Goal: Information Seeking & Learning: Learn about a topic

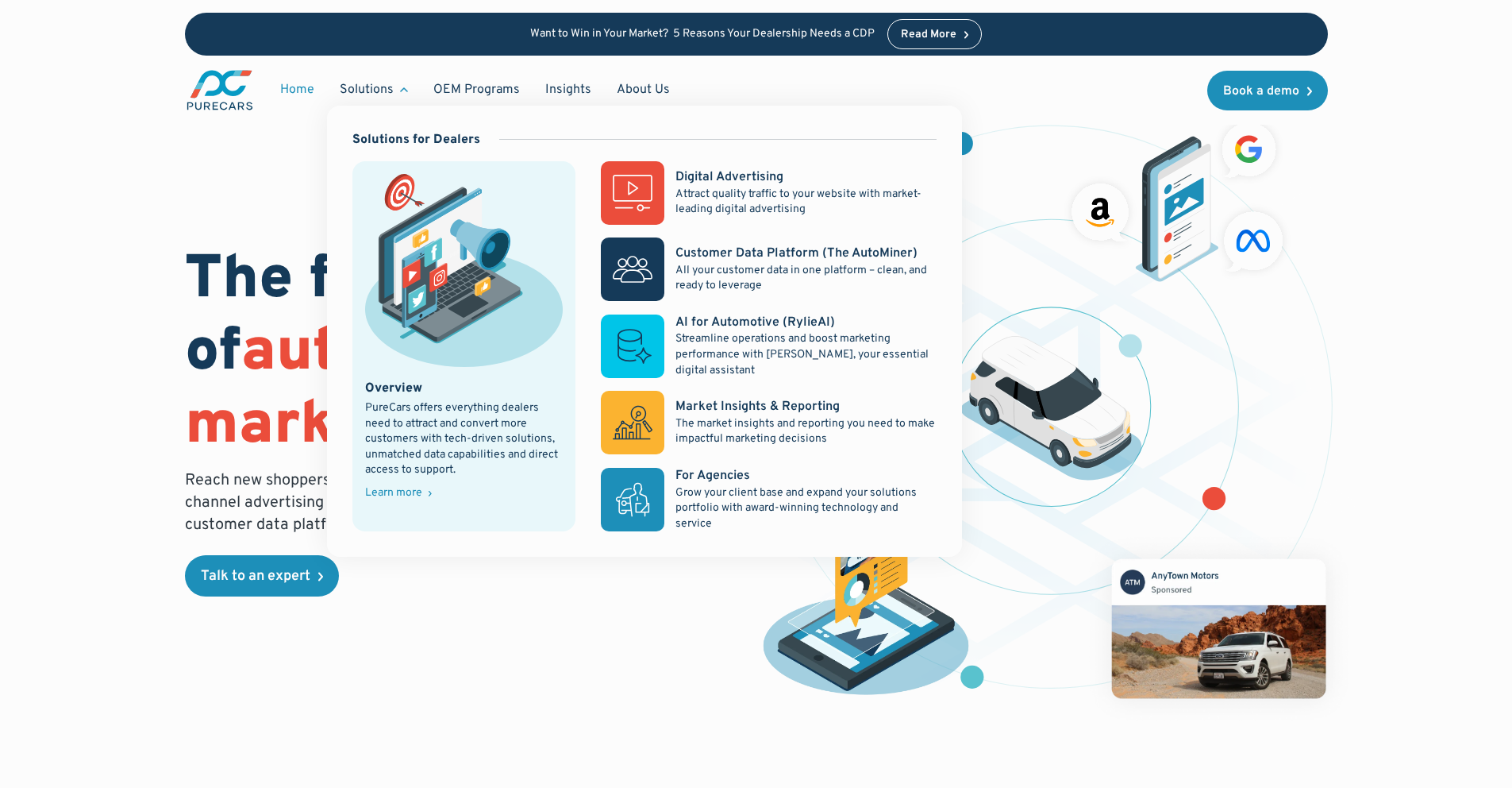
click at [404, 499] on div "Learn more" at bounding box center [394, 493] width 58 height 11
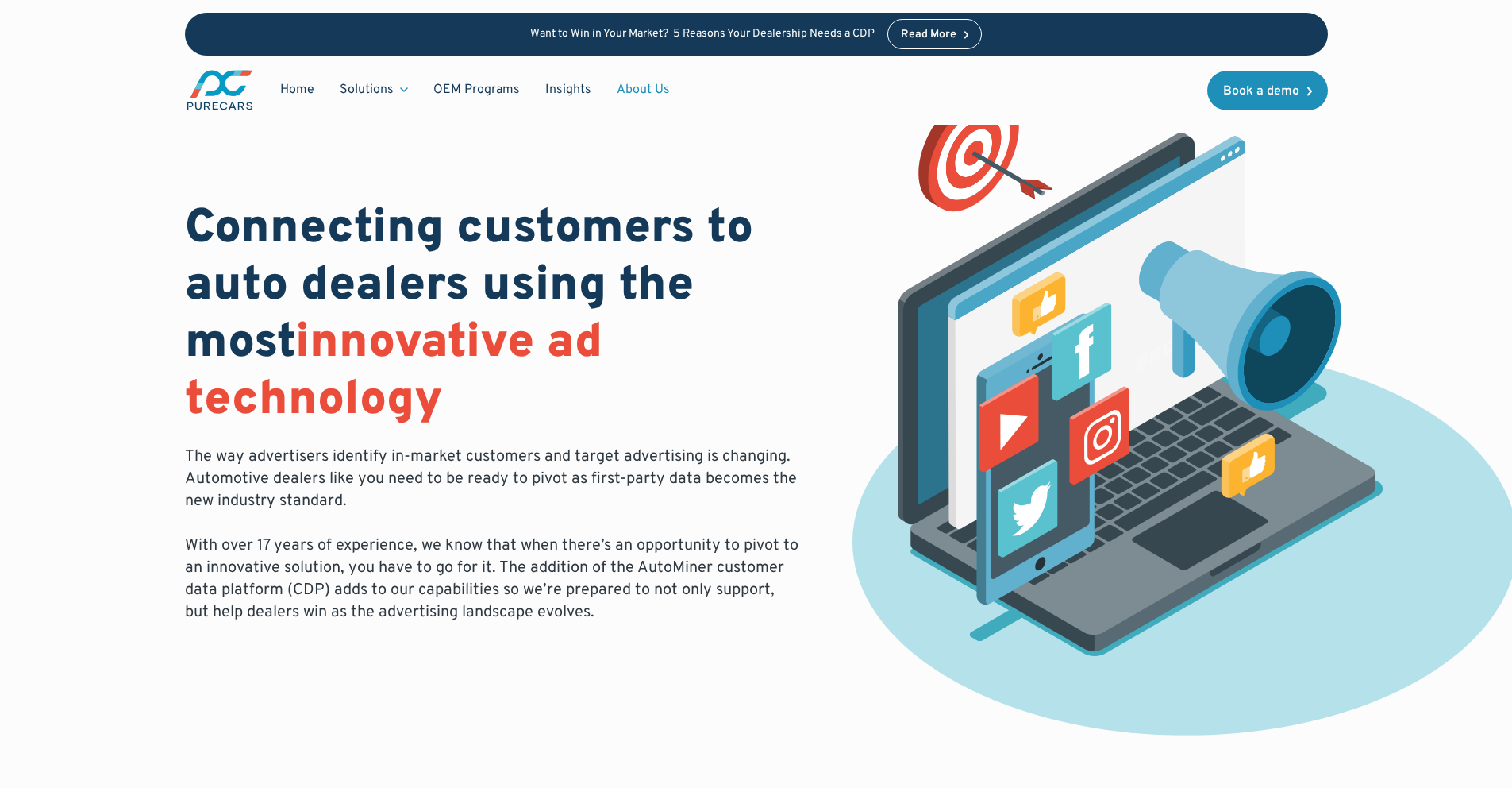
click at [657, 80] on link "About Us" at bounding box center [643, 89] width 79 height 30
